Goal: Task Accomplishment & Management: Manage account settings

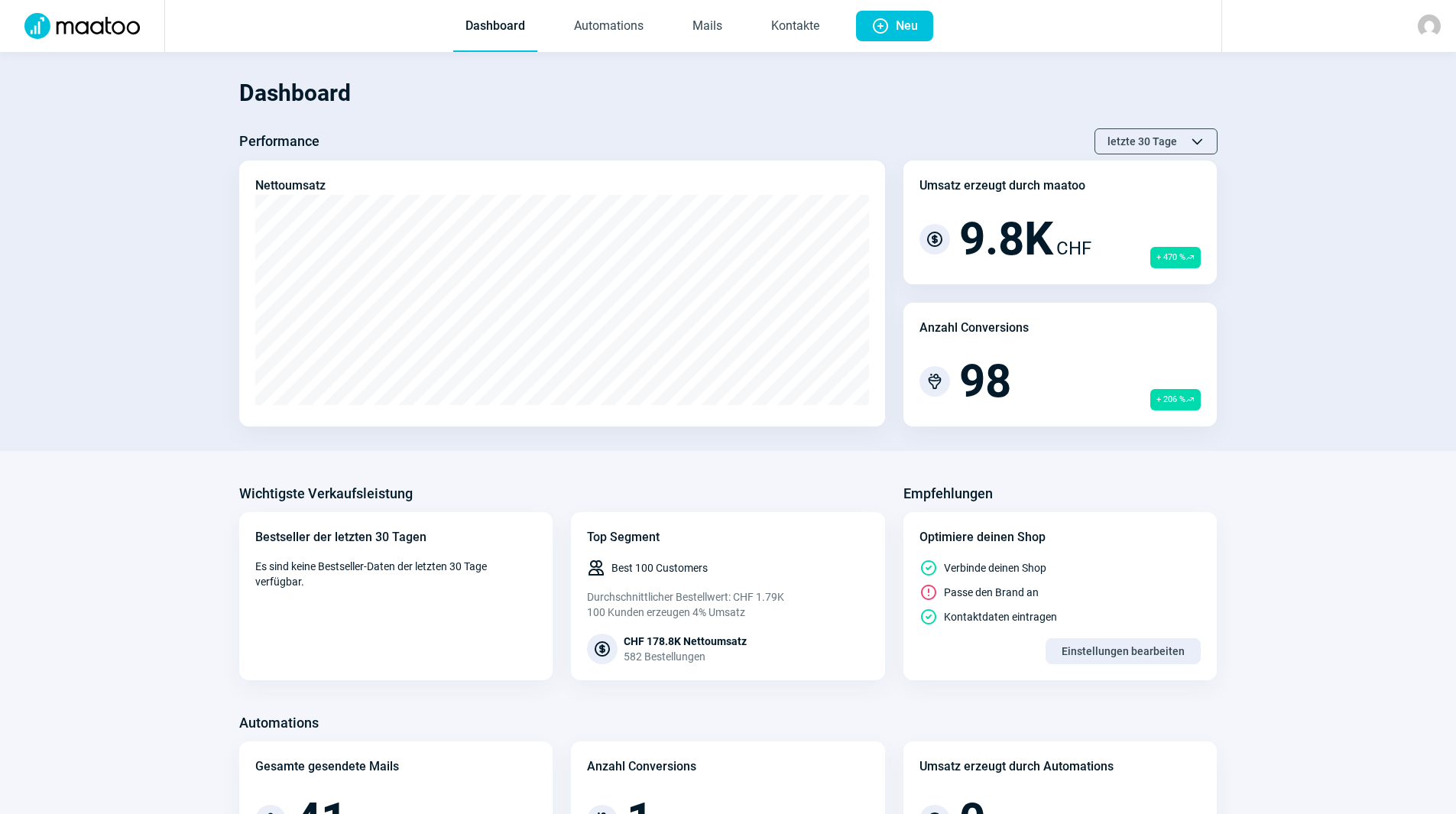
click at [739, 29] on span "Dashboard Automations Mails Kontakte" at bounding box center [642, 26] width 403 height 52
click at [730, 29] on link "Mails" at bounding box center [708, 27] width 55 height 51
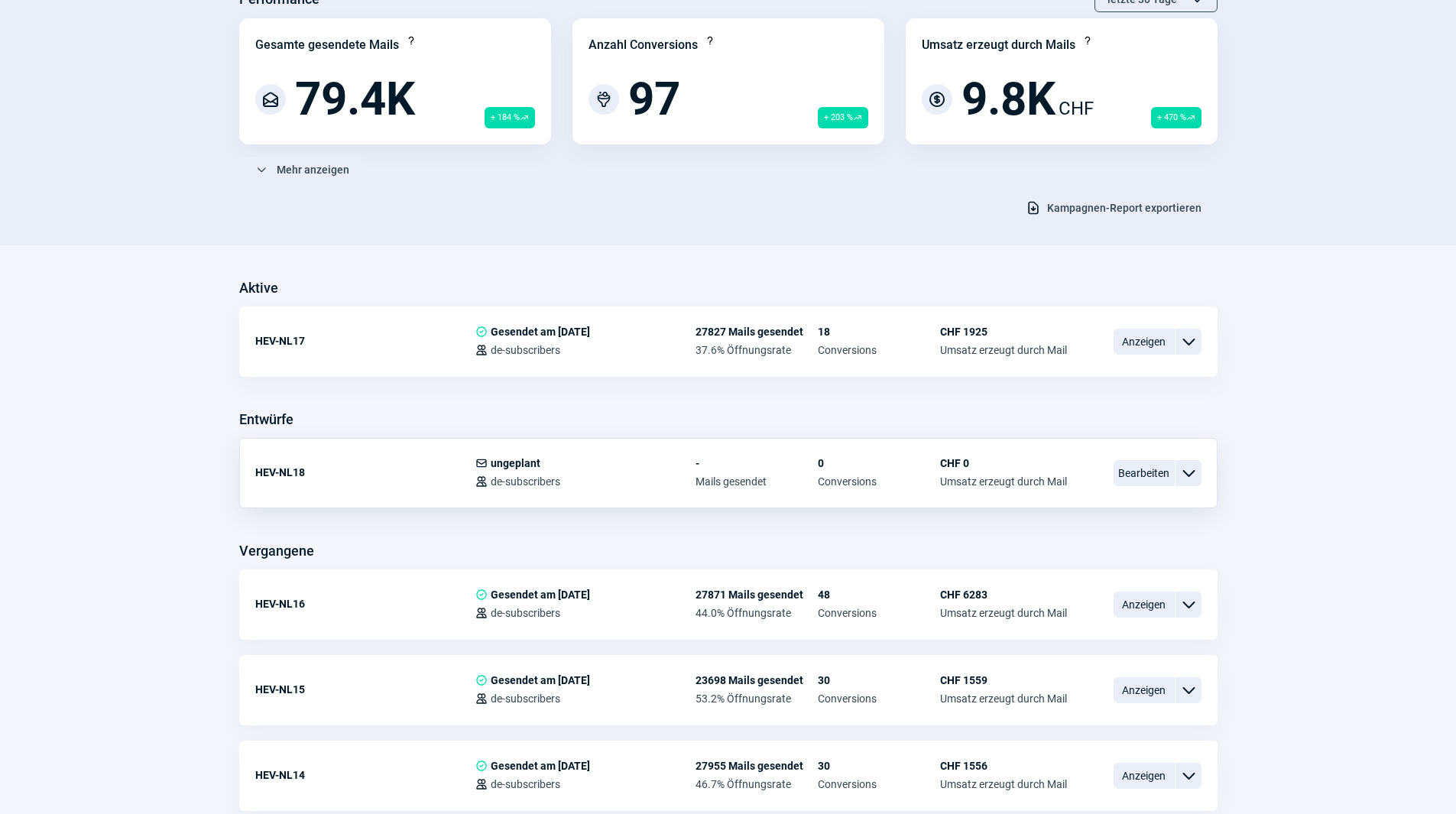
scroll to position [153, 0]
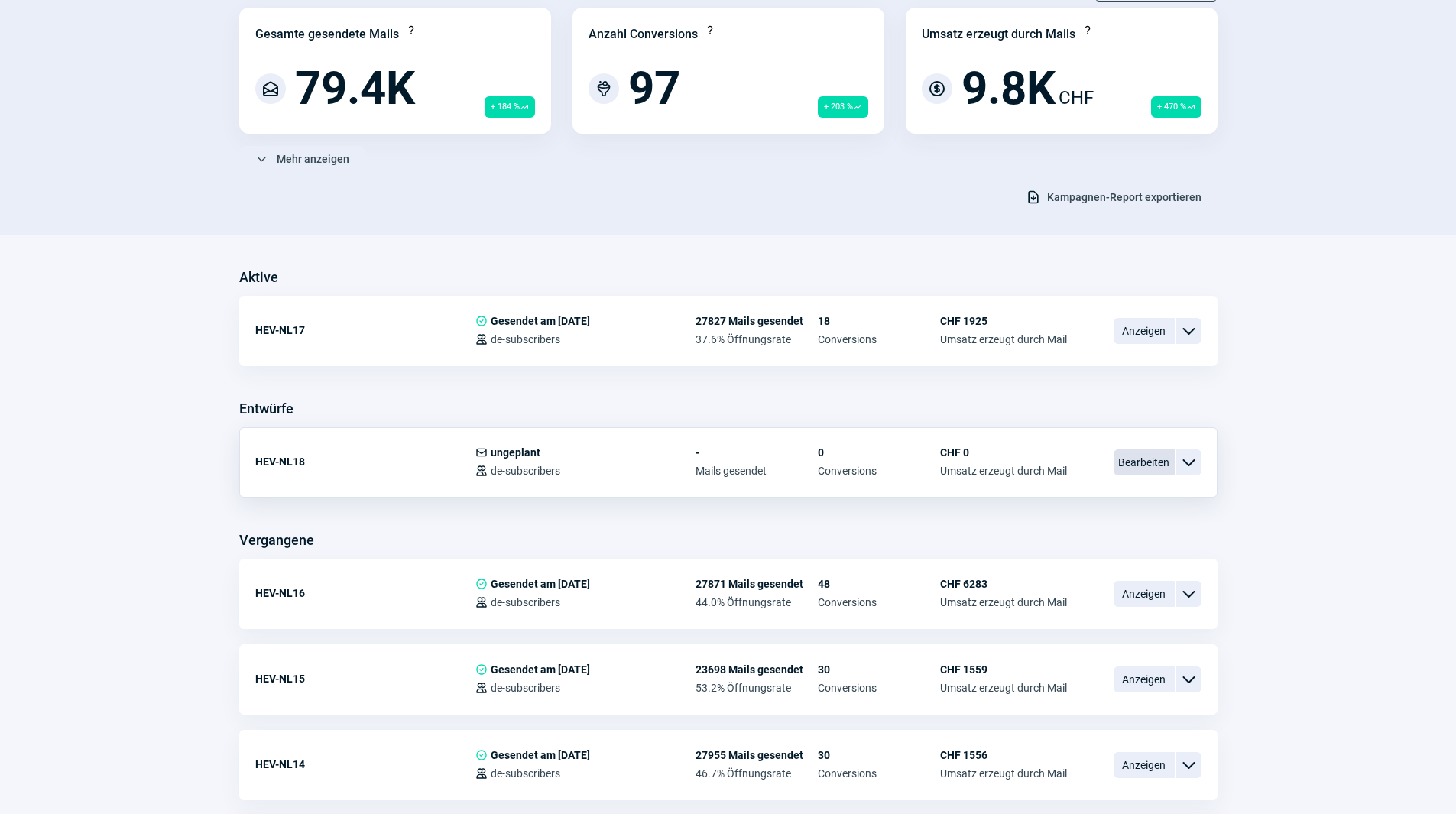
click at [1166, 463] on span "Bearbeiten" at bounding box center [1144, 463] width 61 height 26
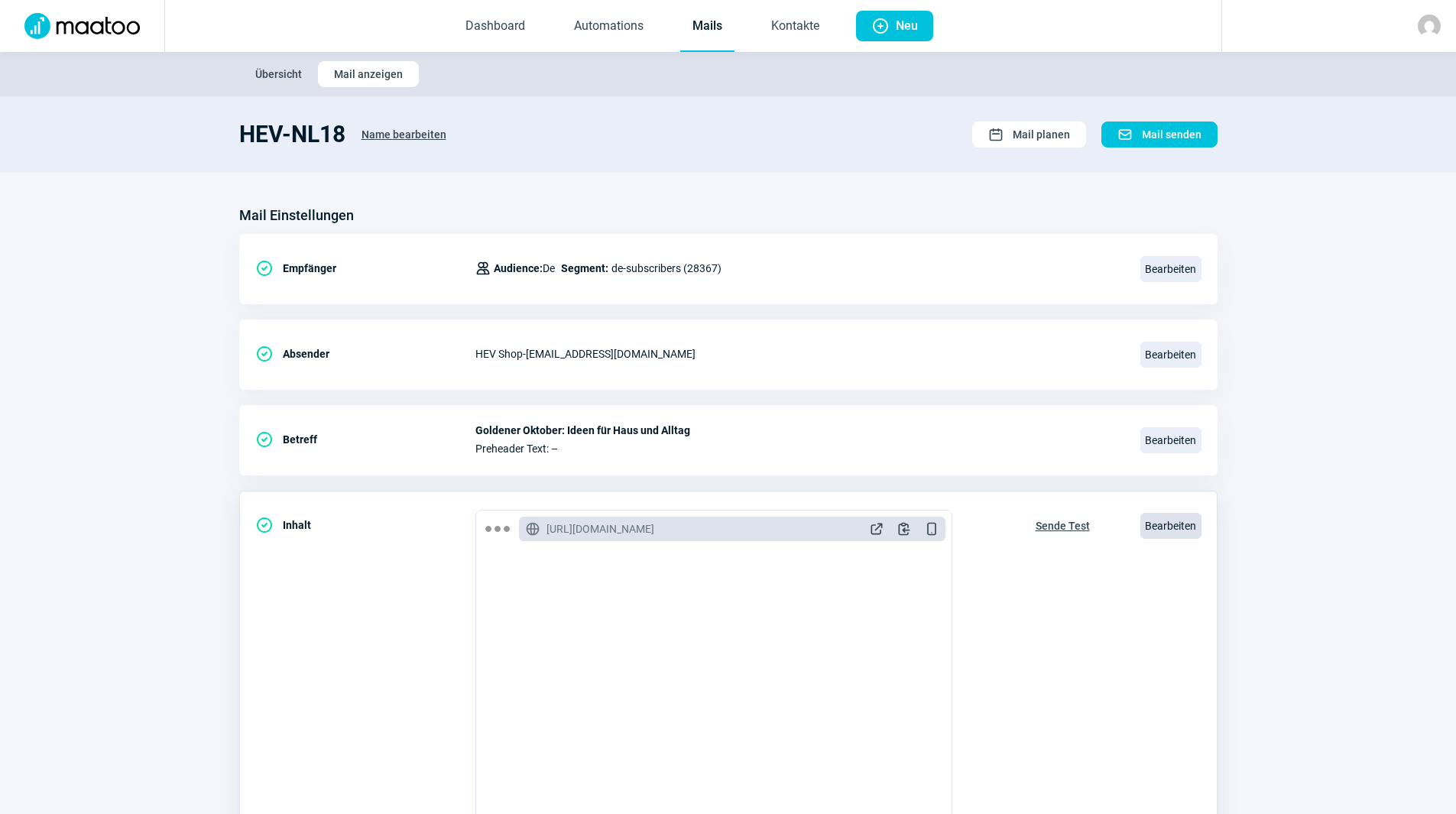
click at [1163, 522] on span "Bearbeiten" at bounding box center [1170, 525] width 61 height 26
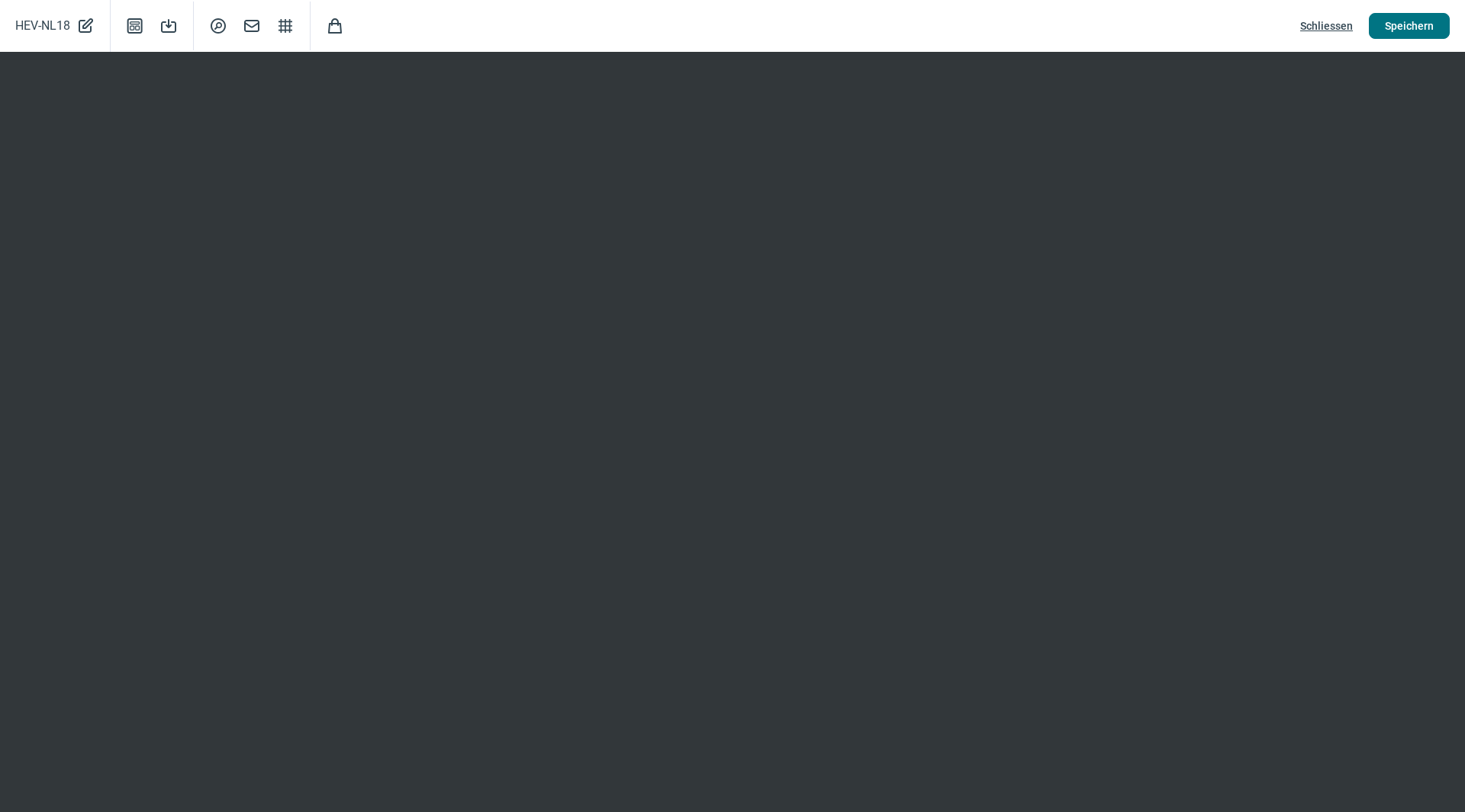
click at [1387, 28] on span "Speichern" at bounding box center [1408, 26] width 49 height 25
click at [1340, 21] on span "Schliessen" at bounding box center [1326, 26] width 53 height 25
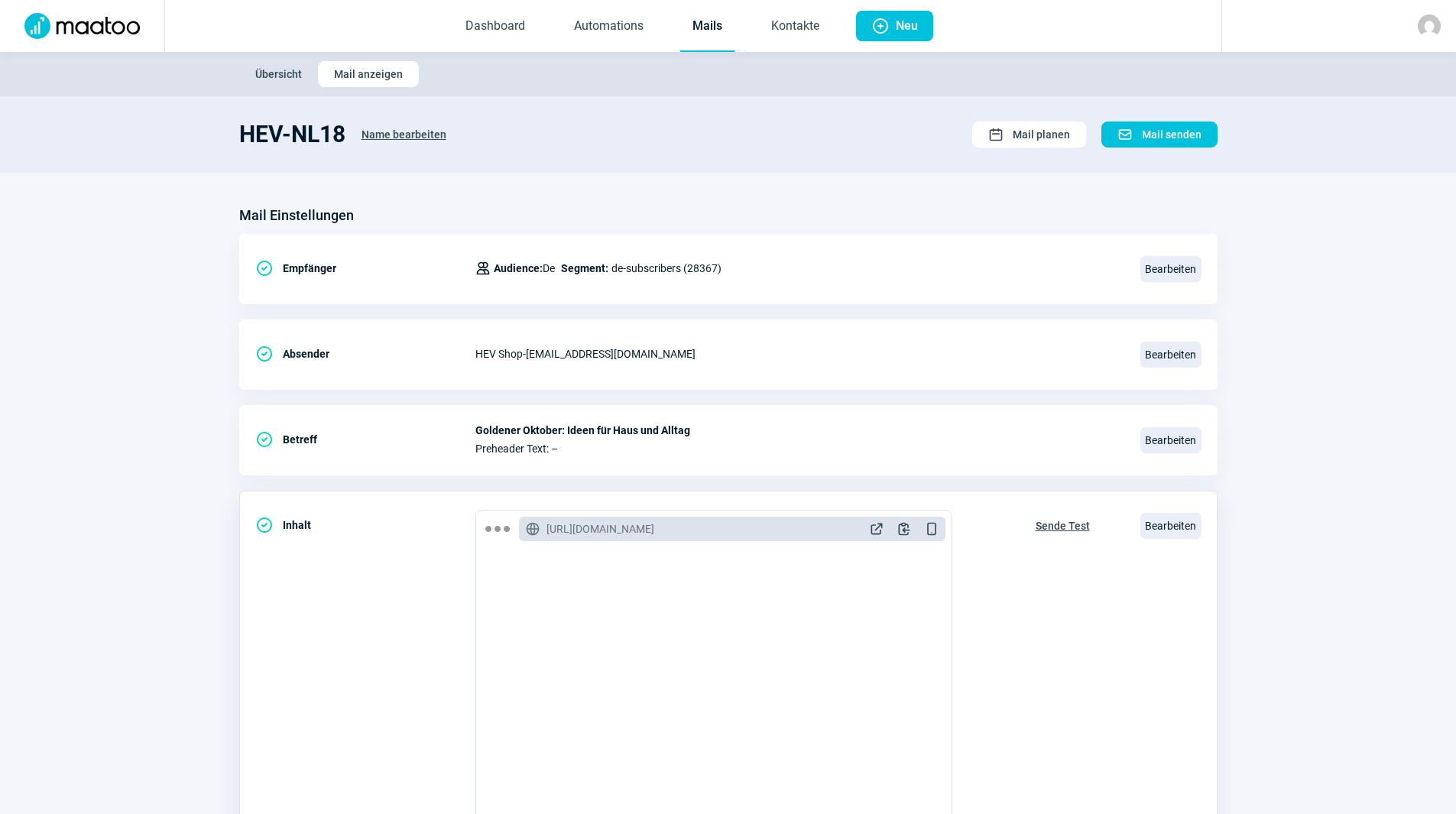
click at [1058, 522] on span "Sende Test" at bounding box center [1063, 525] width 55 height 25
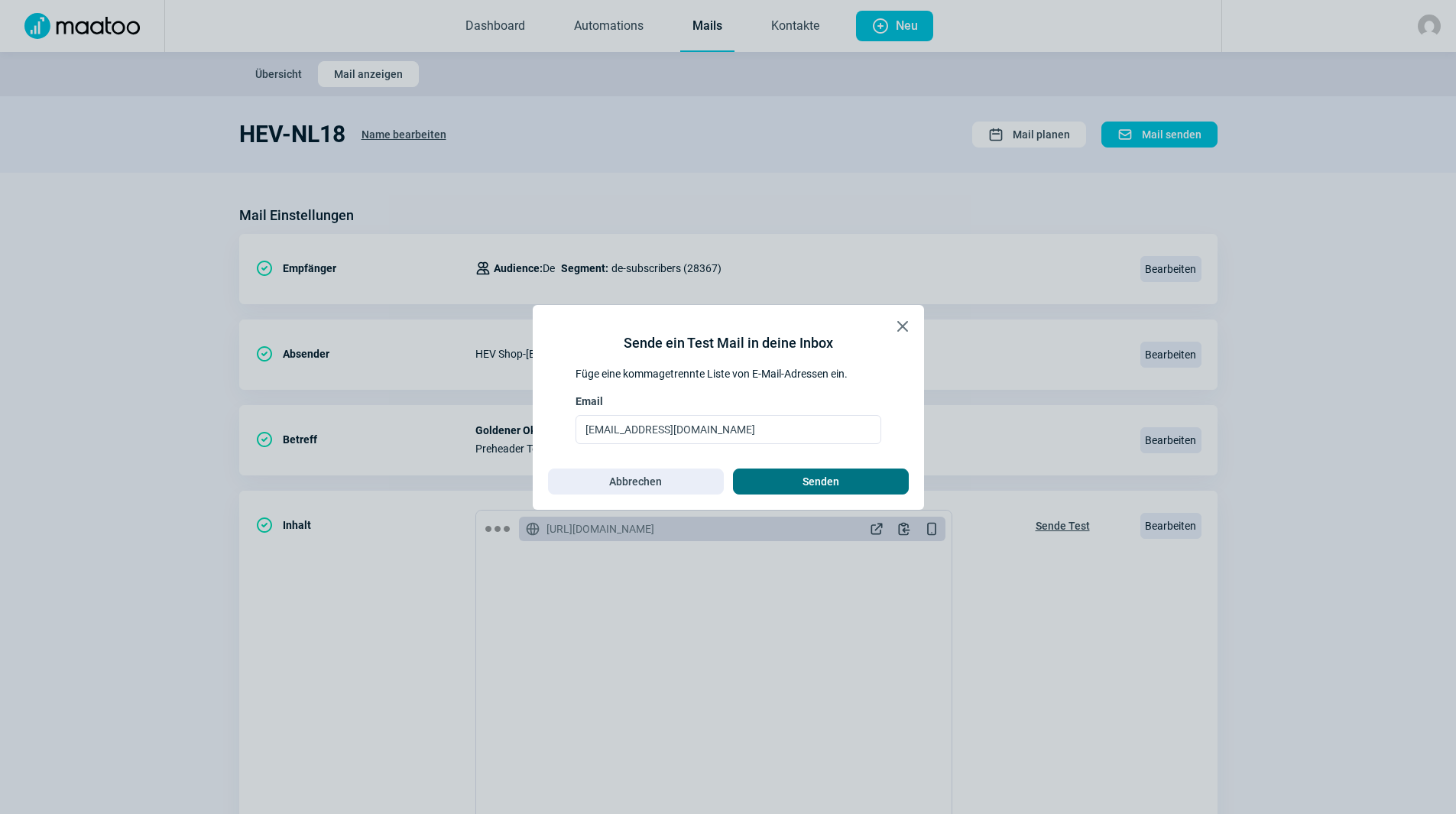
click at [887, 493] on span "Senden" at bounding box center [821, 482] width 143 height 25
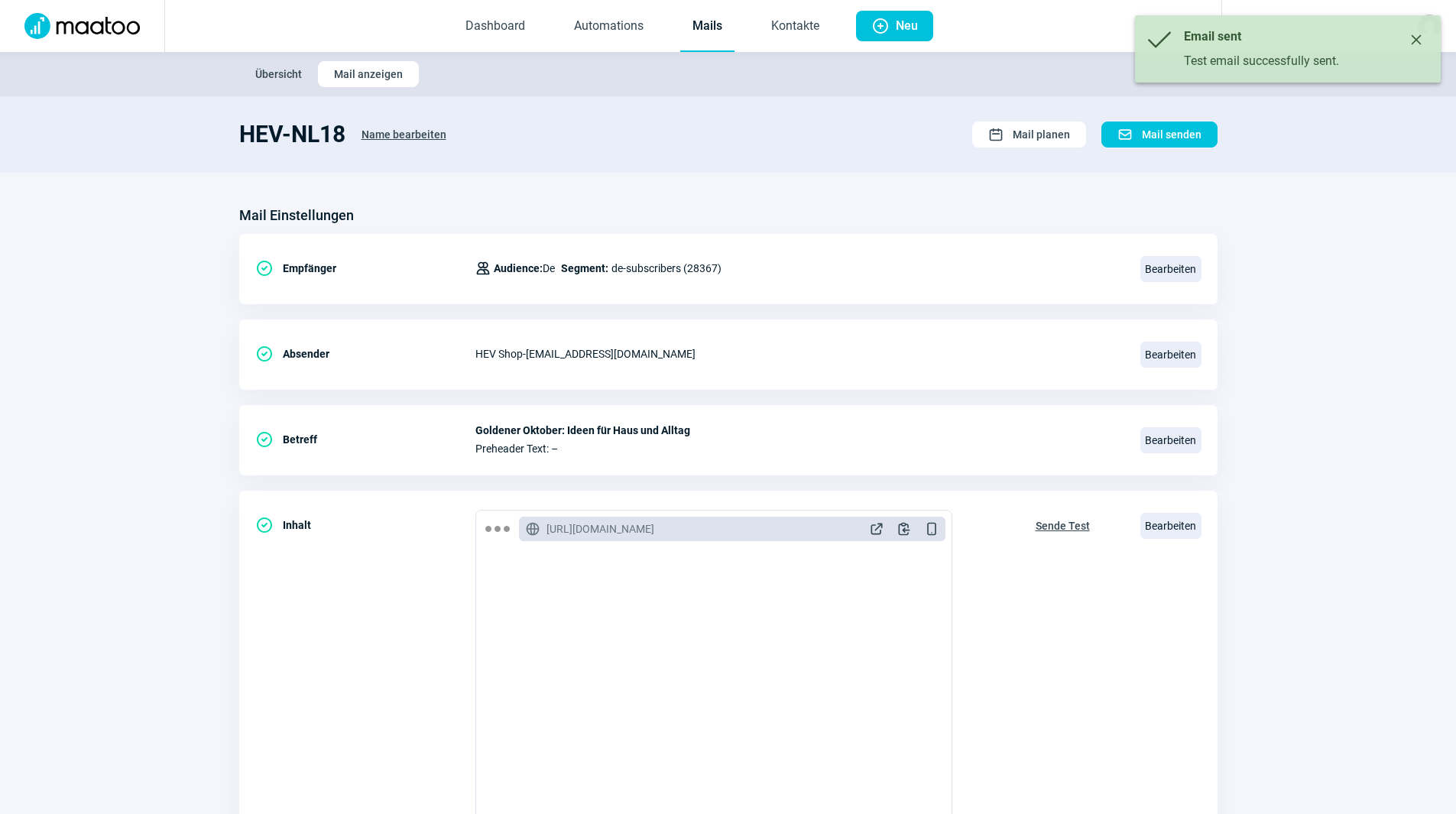
click at [1421, 38] on icon "Close" at bounding box center [1416, 40] width 12 height 12
